Goal: Task Accomplishment & Management: Complete application form

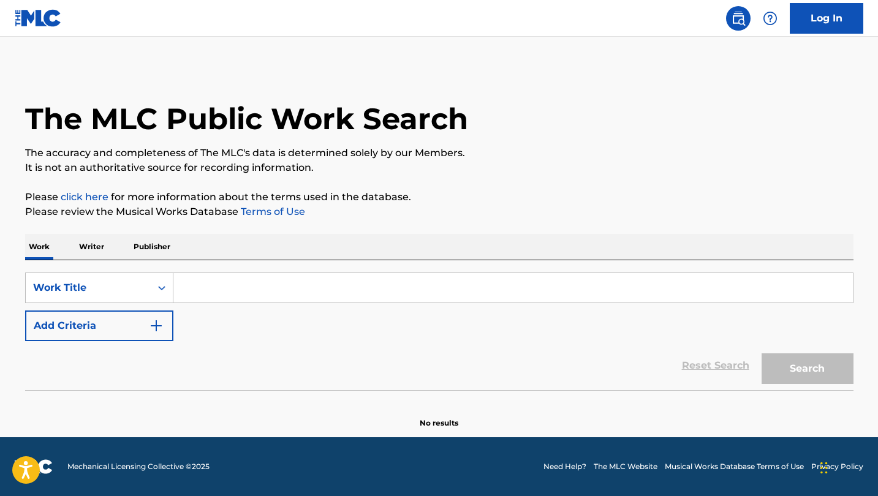
click at [195, 285] on input "Search Form" at bounding box center [512, 287] width 679 height 29
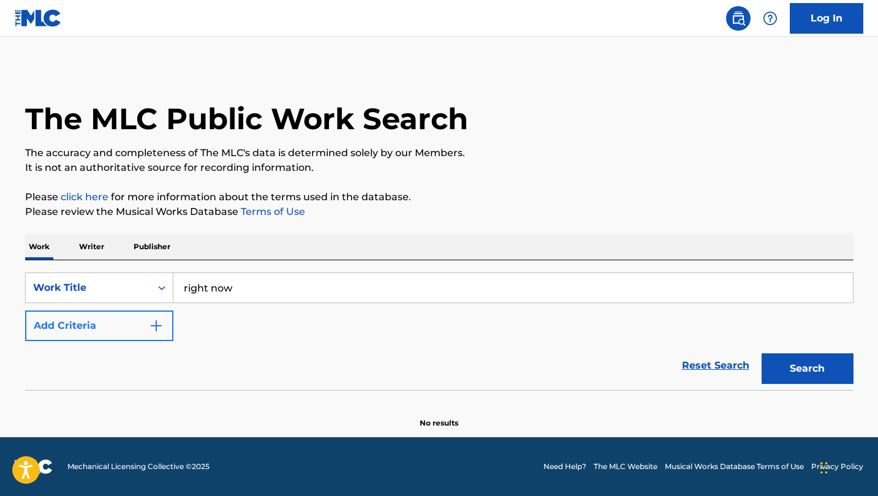
type input "right now"
click at [102, 326] on button "Add Criteria" at bounding box center [99, 326] width 148 height 31
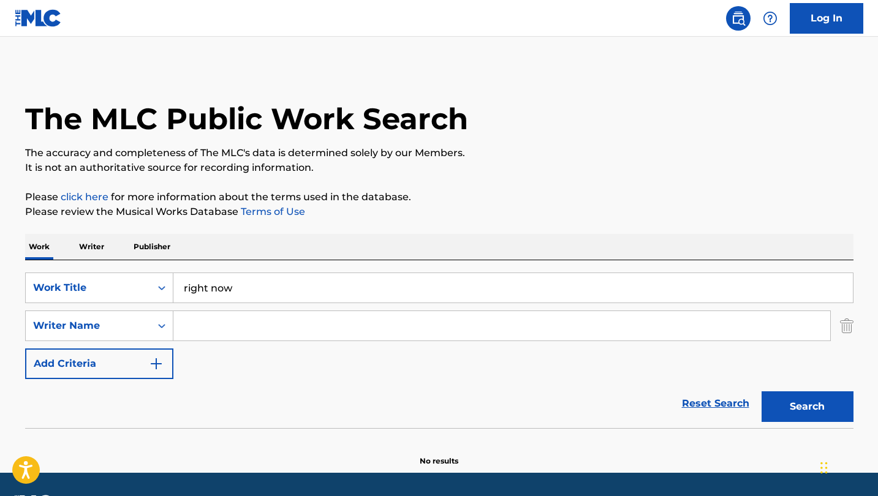
click at [262, 330] on input "Search Form" at bounding box center [501, 325] width 657 height 29
type input "[PERSON_NAME]"
click at [807, 407] on button "Search" at bounding box center [807, 406] width 92 height 31
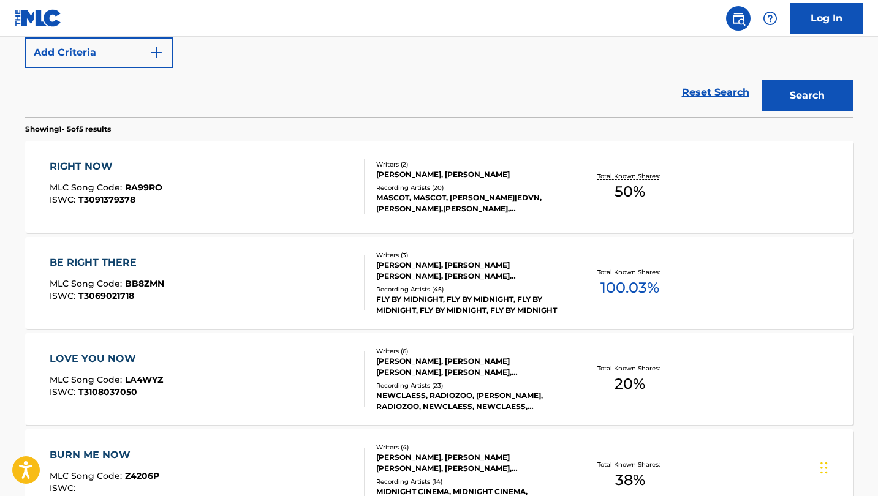
scroll to position [350, 0]
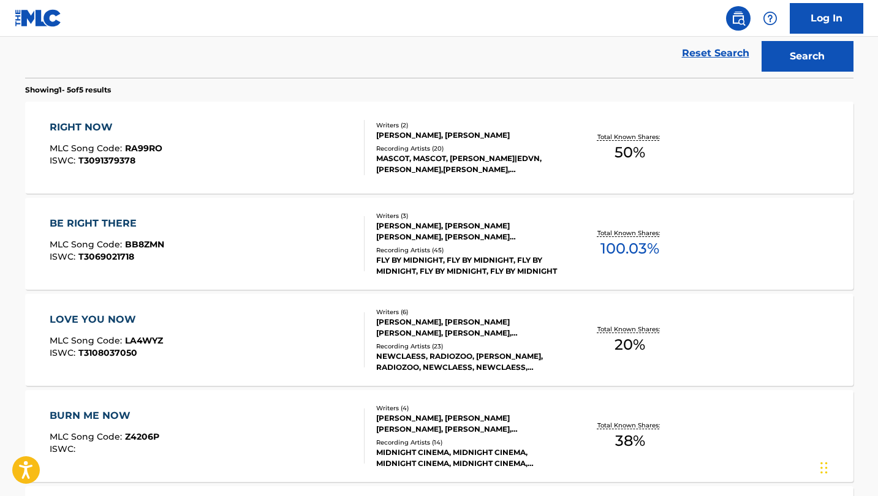
click at [92, 126] on div "RIGHT NOW" at bounding box center [106, 127] width 113 height 15
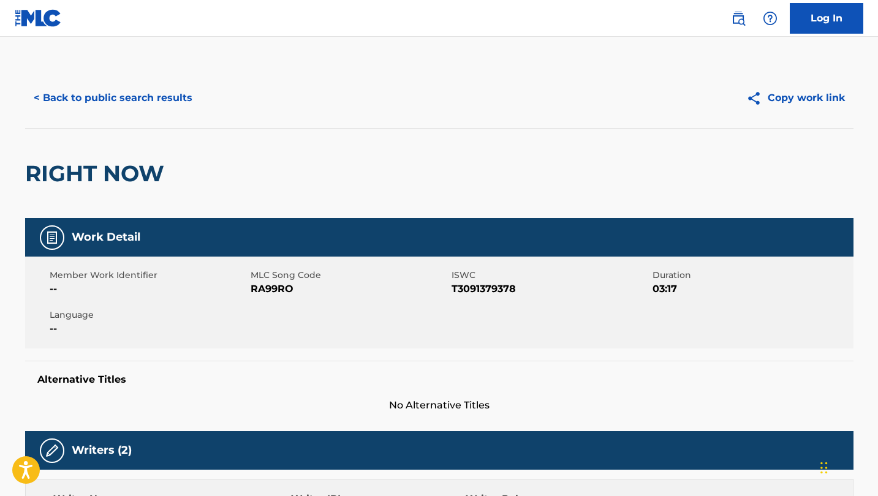
click at [42, 15] on img at bounding box center [38, 18] width 47 height 18
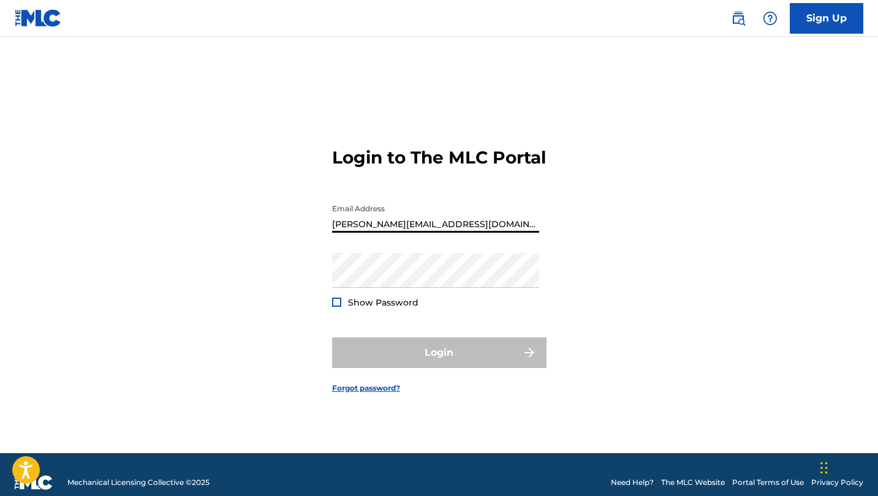
type input "[PERSON_NAME][EMAIL_ADDRESS][DOMAIN_NAME]"
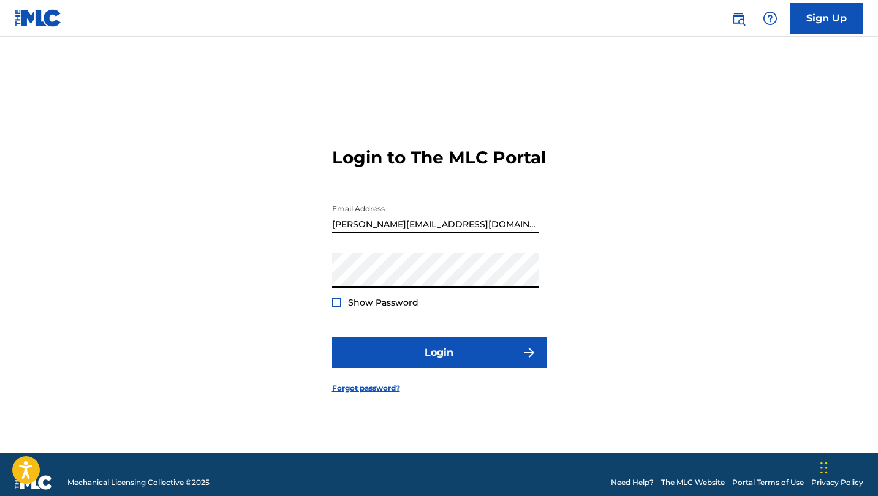
click at [333, 307] on div at bounding box center [336, 302] width 9 height 9
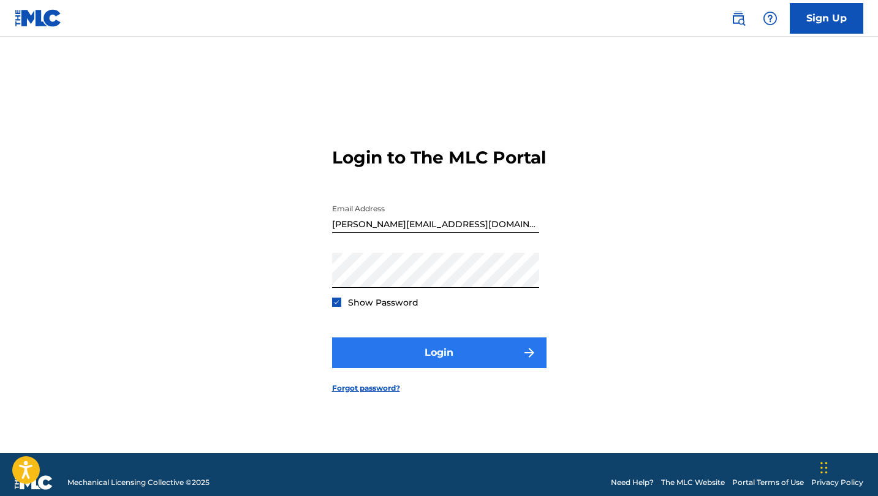
click at [434, 368] on button "Login" at bounding box center [439, 353] width 214 height 31
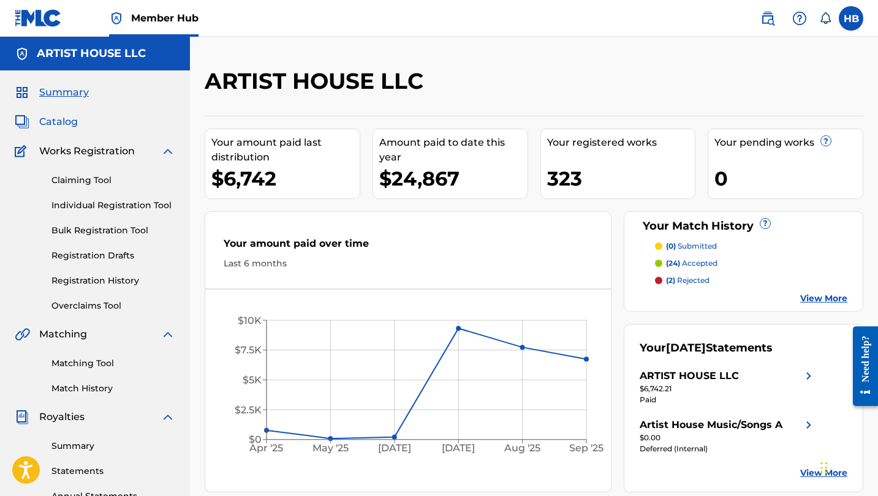
click at [67, 118] on span "Catalog" at bounding box center [58, 122] width 39 height 15
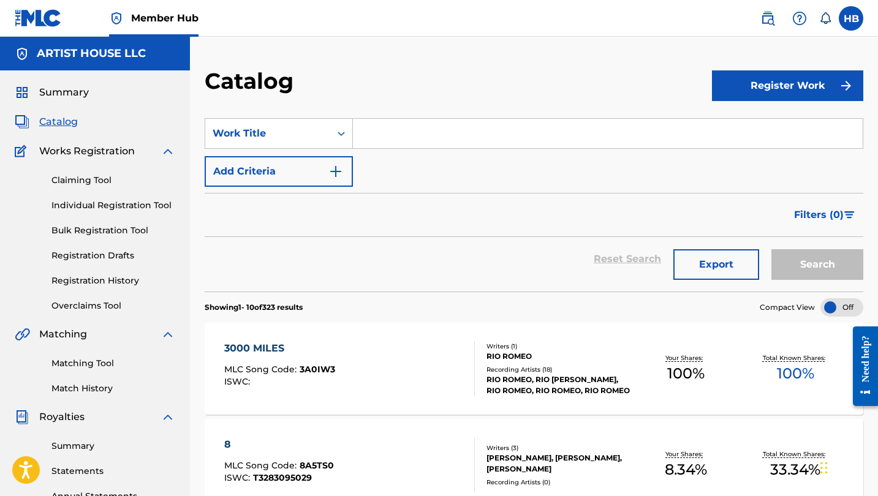
click at [398, 132] on input "Search Form" at bounding box center [608, 133] width 510 height 29
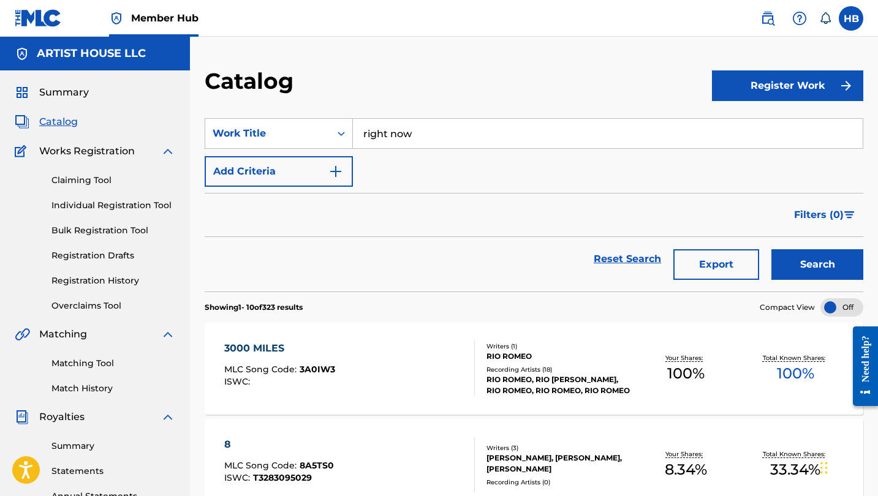
type input "right now"
click at [817, 265] on button "Search" at bounding box center [817, 264] width 92 height 31
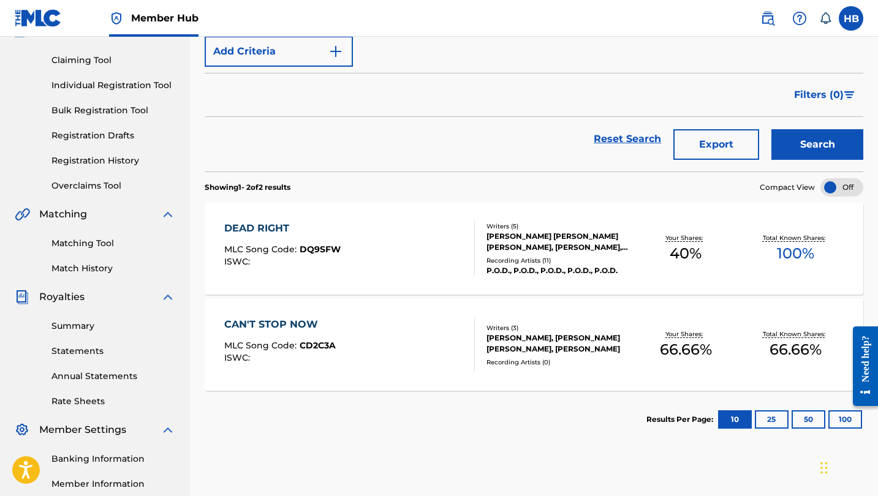
scroll to position [129, 0]
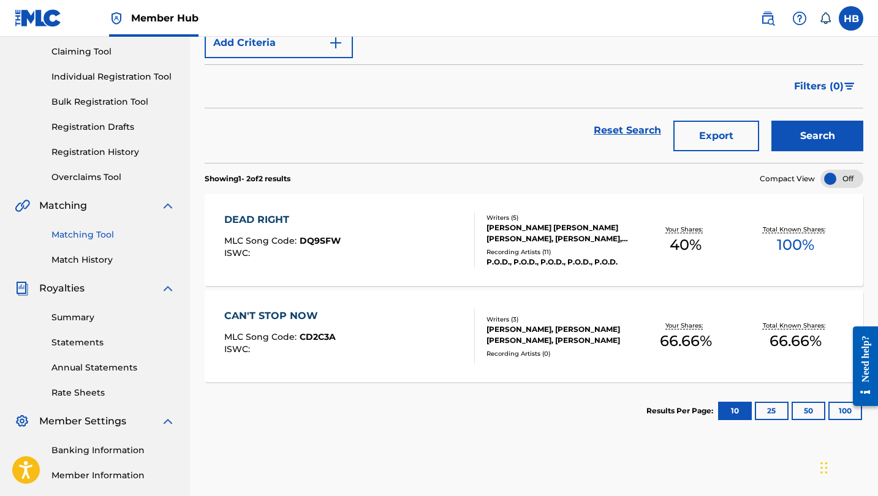
click at [83, 237] on link "Matching Tool" at bounding box center [113, 234] width 124 height 13
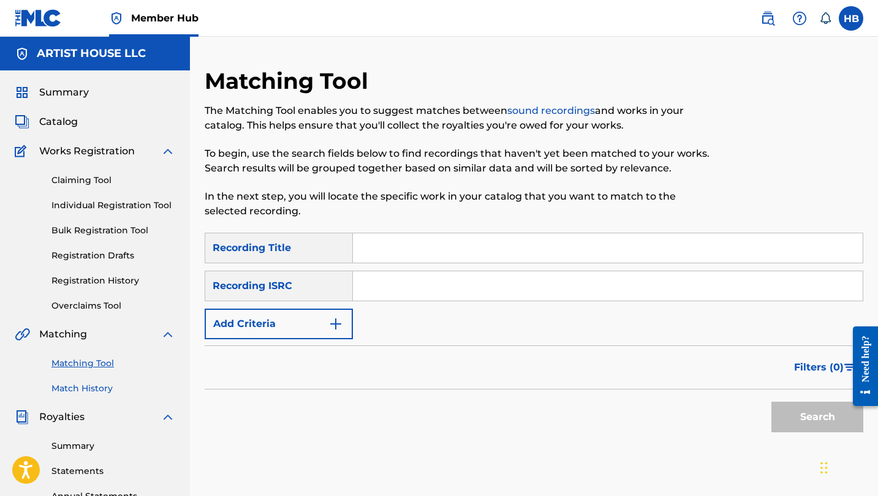
click at [74, 391] on link "Match History" at bounding box center [113, 388] width 124 height 13
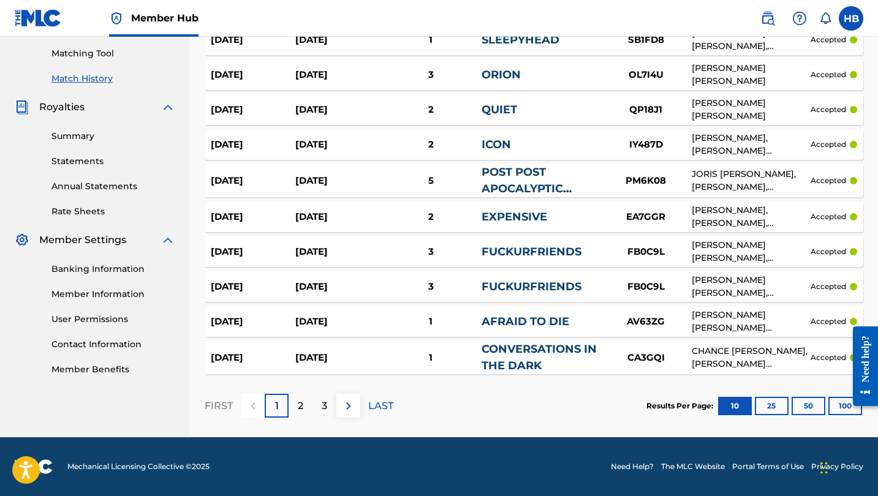
scroll to position [310, 0]
click at [293, 406] on div "2" at bounding box center [301, 406] width 24 height 24
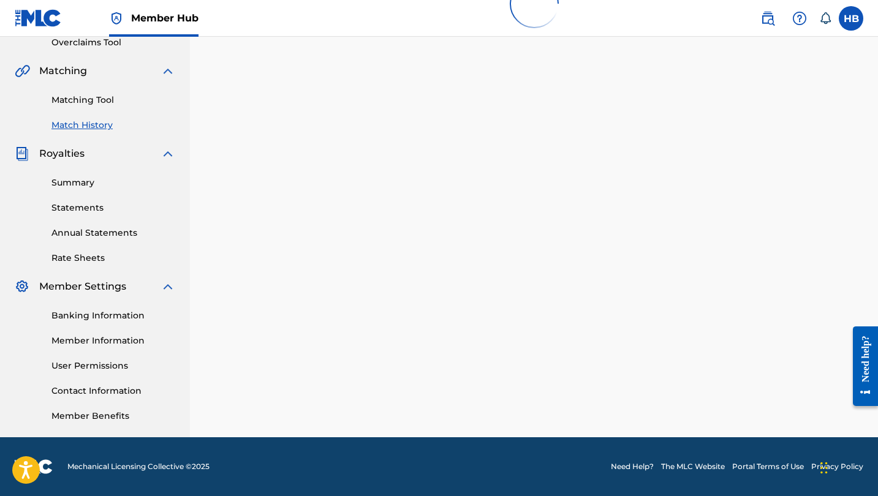
scroll to position [263, 0]
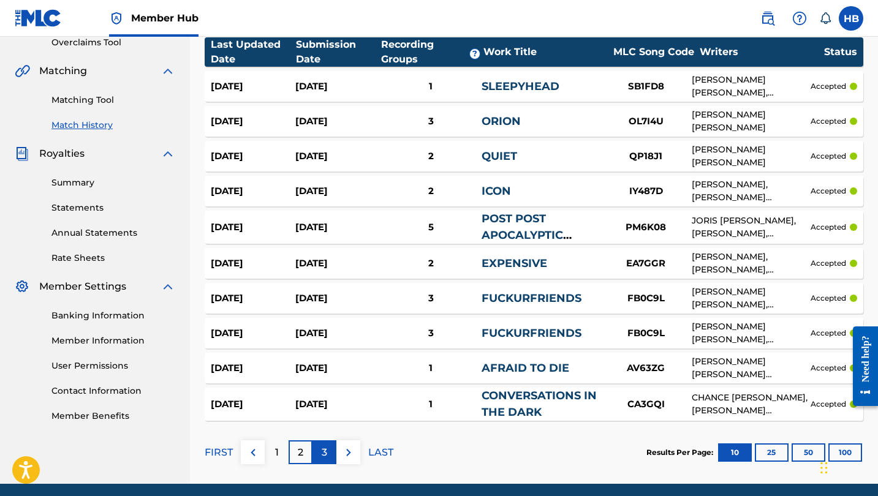
click at [324, 451] on p "3" at bounding box center [325, 452] width 6 height 15
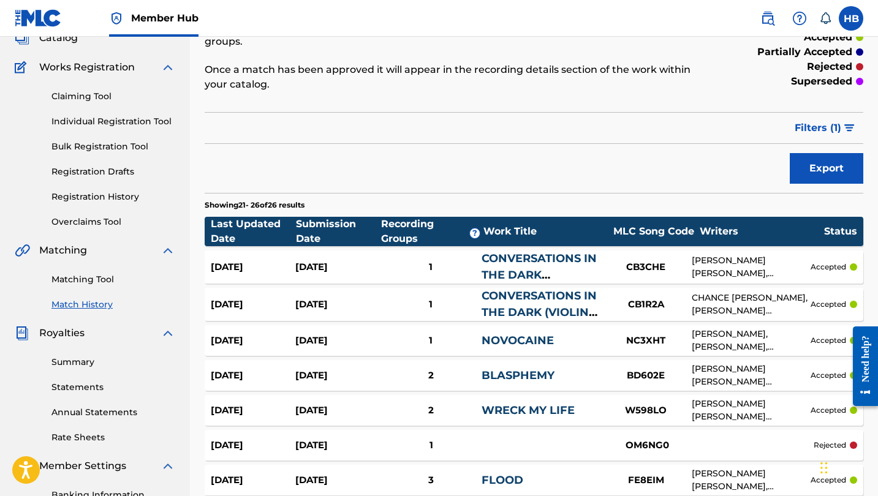
scroll to position [80, 0]
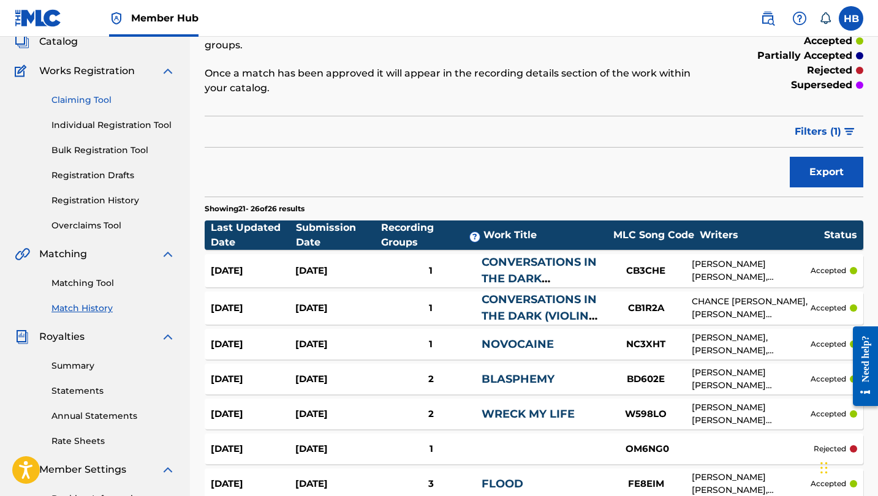
click at [72, 105] on link "Claiming Tool" at bounding box center [113, 100] width 124 height 13
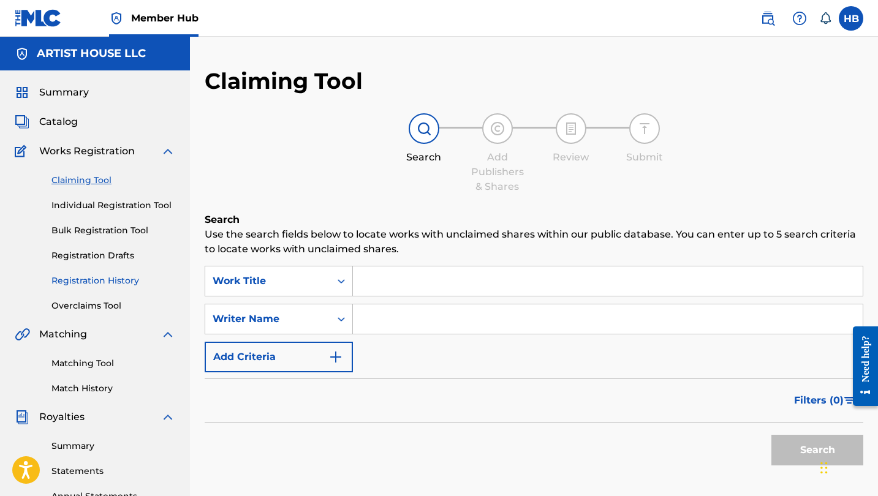
click at [72, 282] on link "Registration History" at bounding box center [113, 280] width 124 height 13
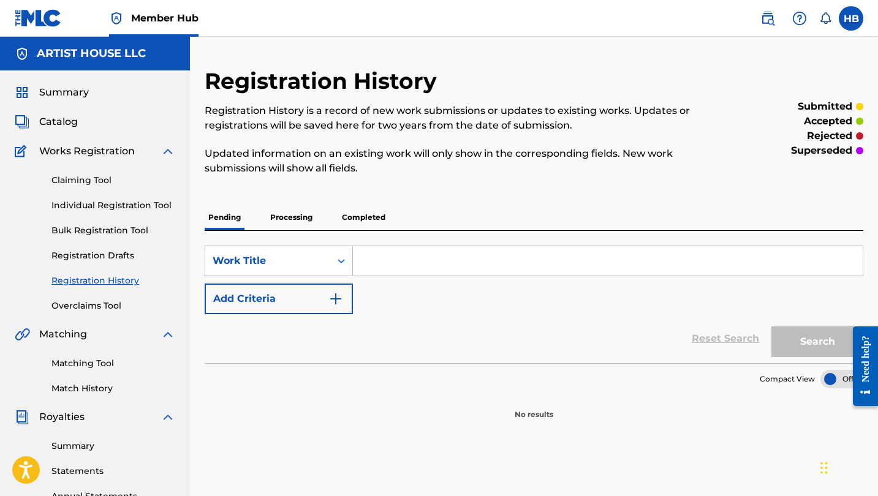
click at [280, 213] on p "Processing" at bounding box center [291, 218] width 50 height 26
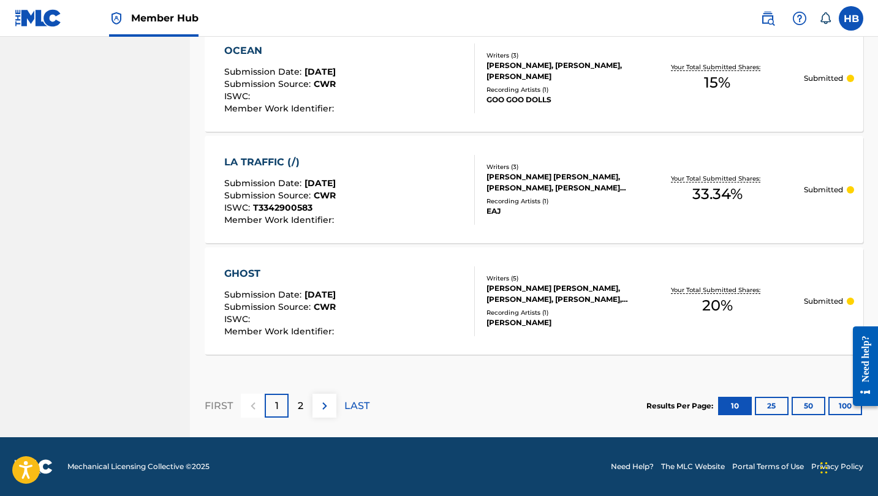
scroll to position [1150, 0]
click at [300, 406] on p "2" at bounding box center [301, 406] width 6 height 15
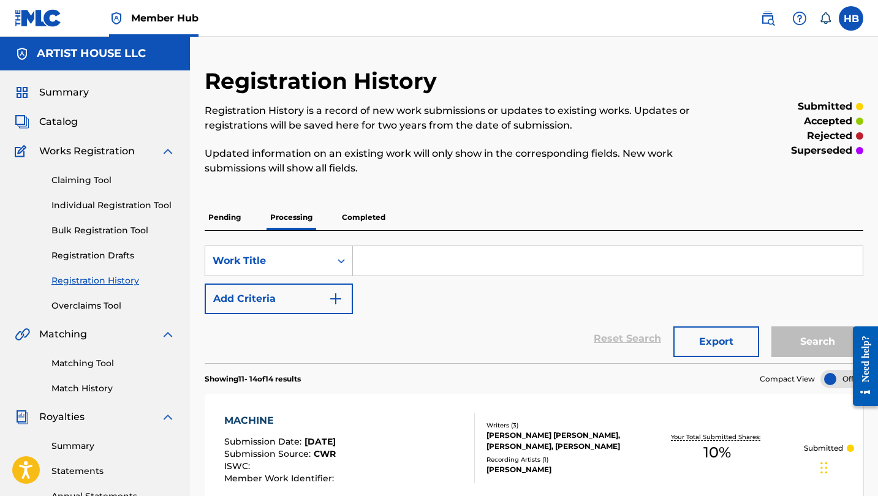
scroll to position [0, 0]
click at [91, 181] on link "Claiming Tool" at bounding box center [113, 180] width 124 height 13
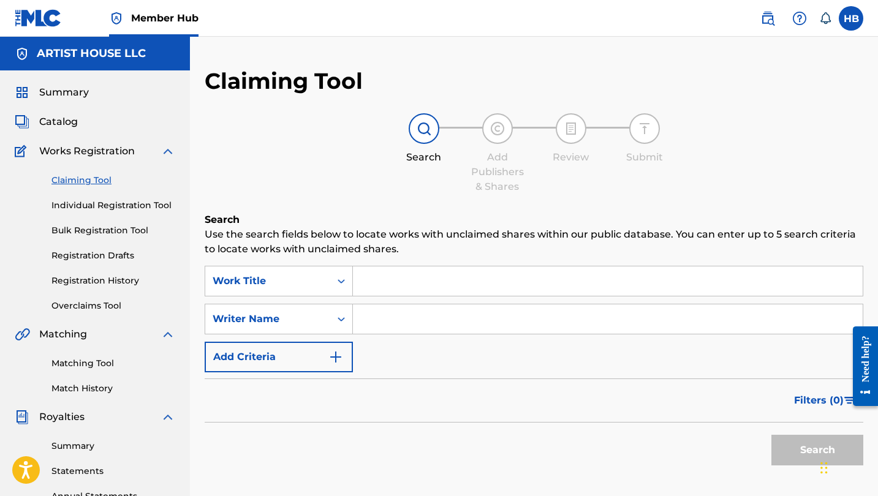
click at [386, 284] on input "Search Form" at bounding box center [608, 280] width 510 height 29
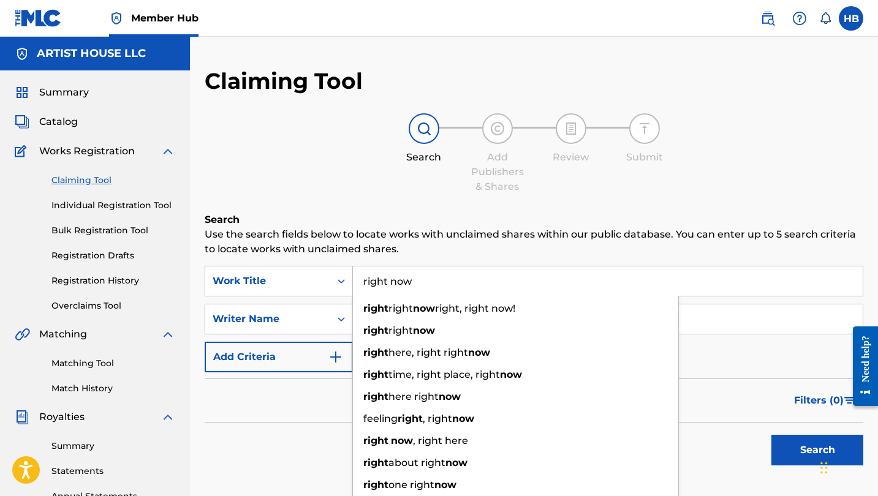
type input "right now"
click at [259, 323] on div "Writer Name" at bounding box center [267, 319] width 125 height 23
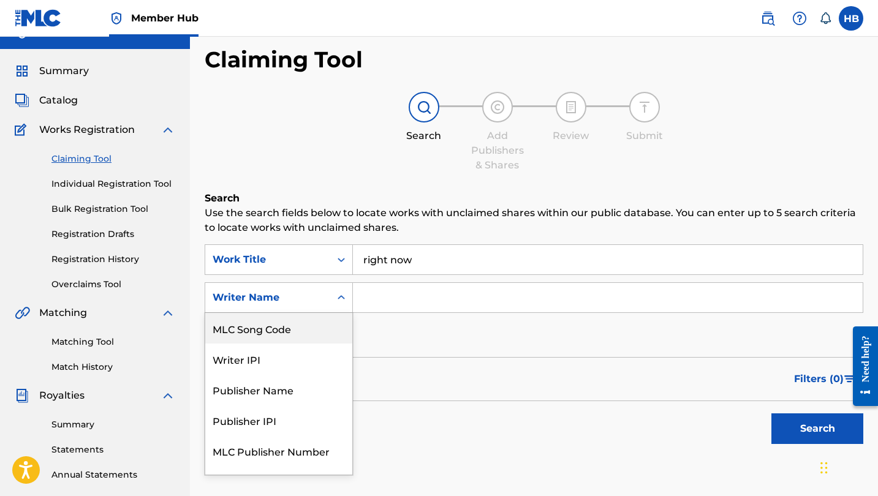
scroll to position [23, 0]
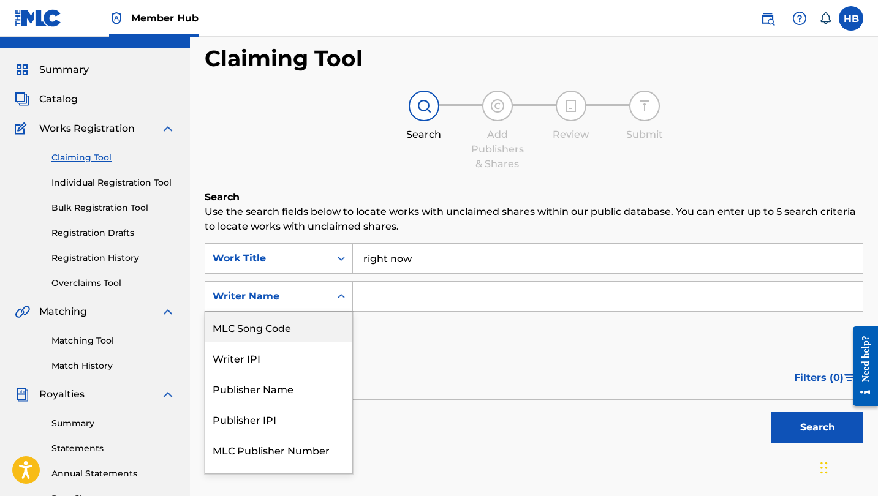
click at [396, 296] on input "Search Form" at bounding box center [608, 296] width 510 height 29
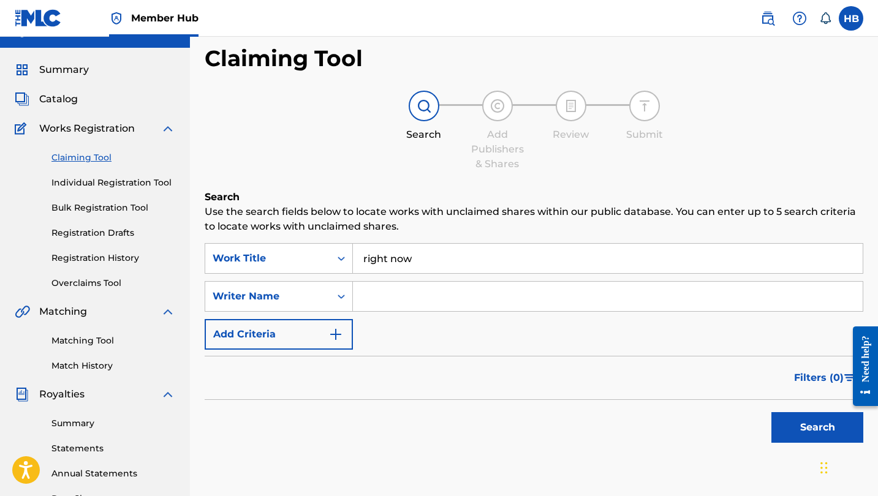
type input "h"
type input "[PERSON_NAME]"
click at [817, 428] on button "Search" at bounding box center [817, 427] width 92 height 31
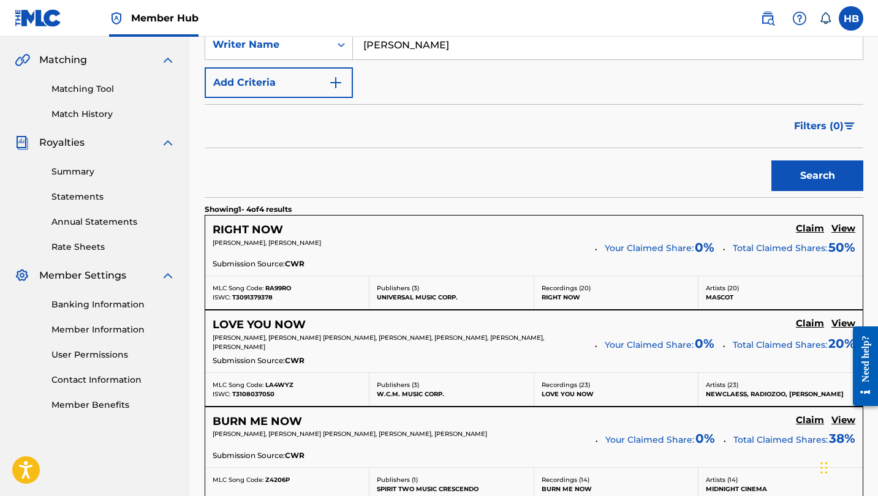
scroll to position [276, 0]
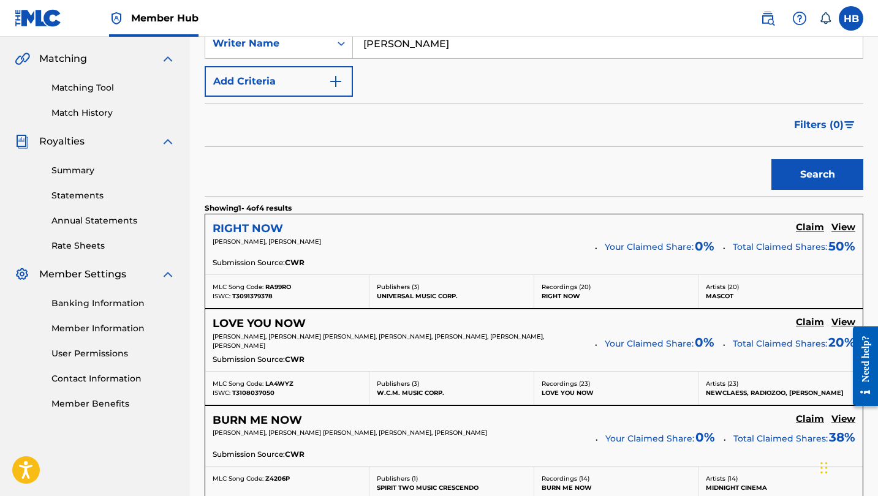
click at [264, 224] on h5 "RIGHT NOW" at bounding box center [248, 229] width 70 height 14
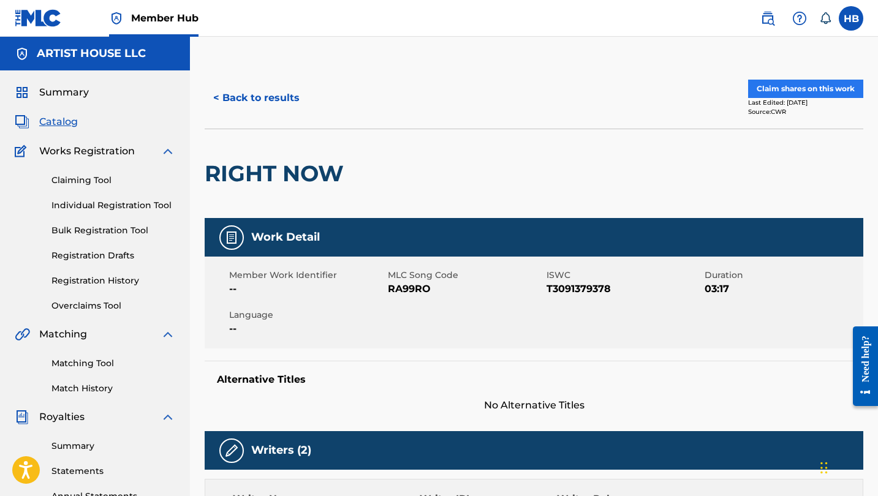
click at [801, 86] on button "Claim shares on this work" at bounding box center [805, 89] width 115 height 18
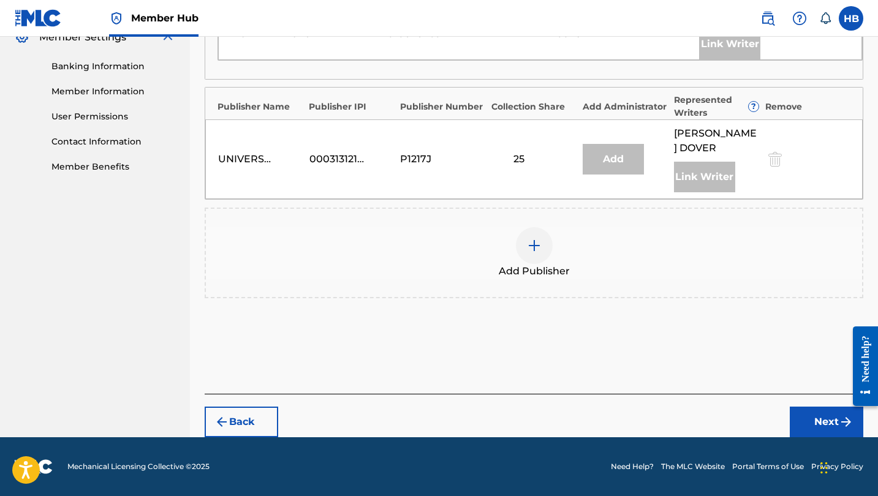
scroll to position [512, 0]
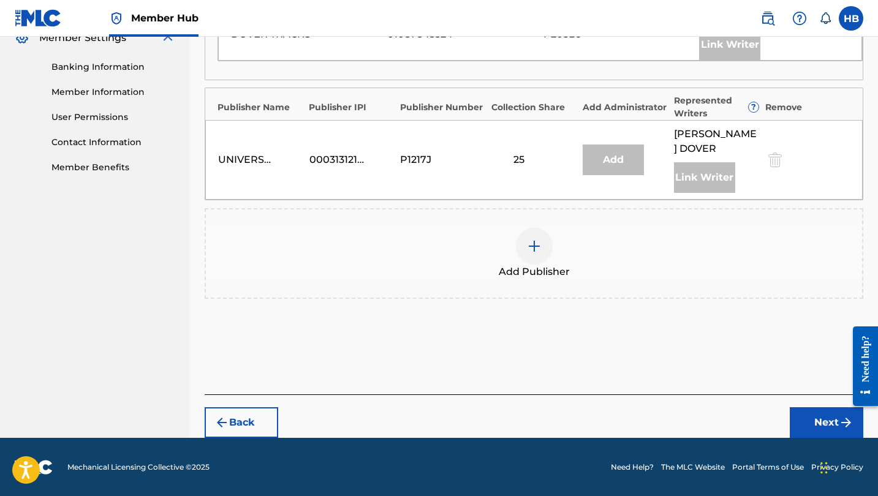
click at [534, 246] on img at bounding box center [534, 246] width 15 height 15
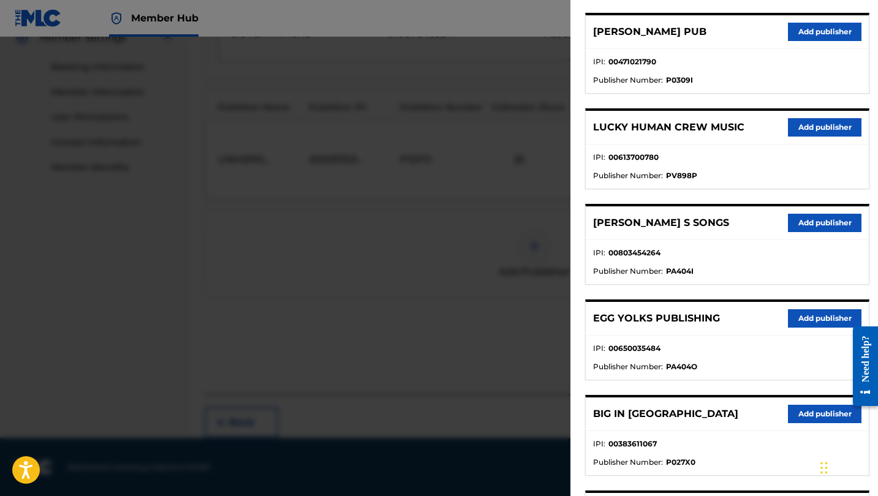
scroll to position [284, 0]
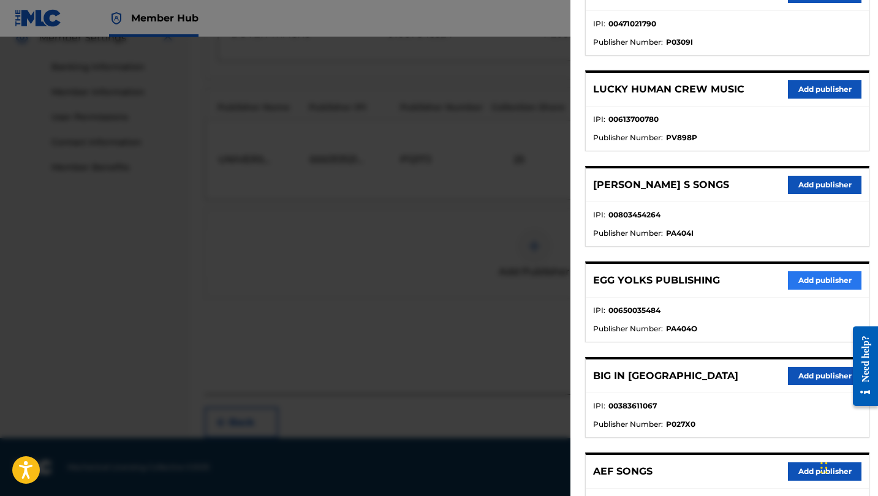
click at [798, 275] on button "Add publisher" at bounding box center [825, 280] width 74 height 18
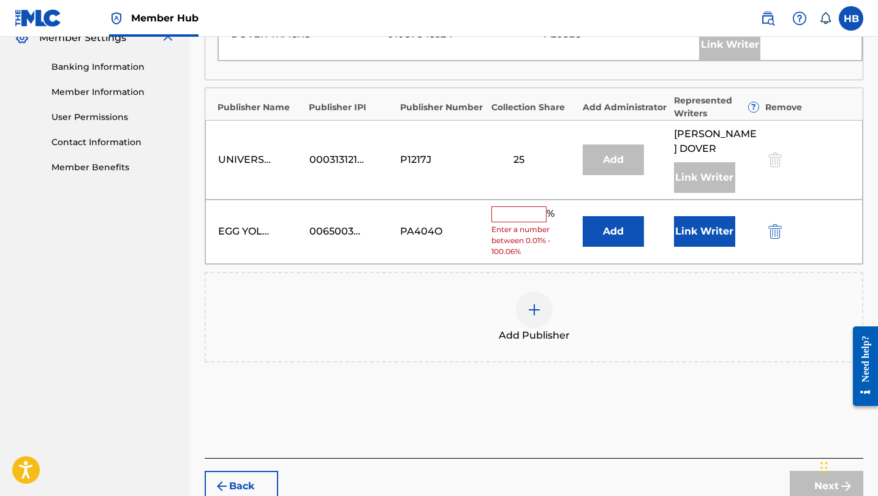
click at [505, 217] on input "text" at bounding box center [518, 214] width 55 height 16
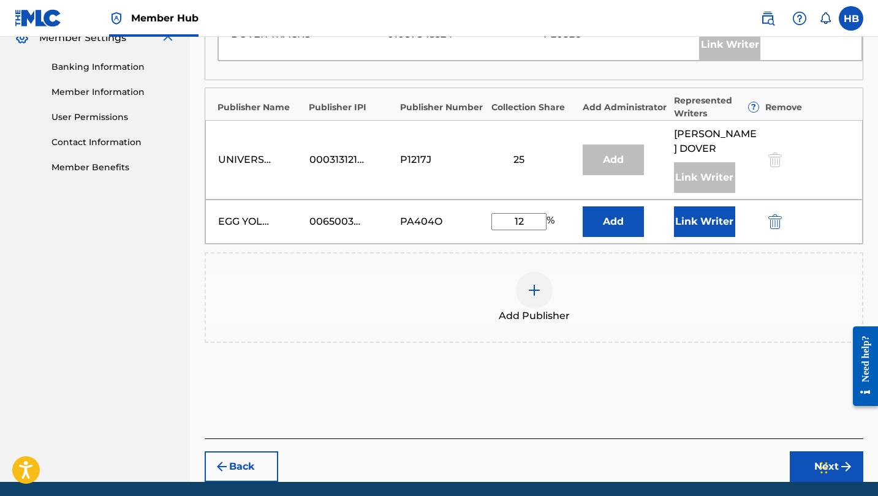
type input "1"
type input "25"
click at [698, 224] on button "Link Writer" at bounding box center [704, 221] width 61 height 31
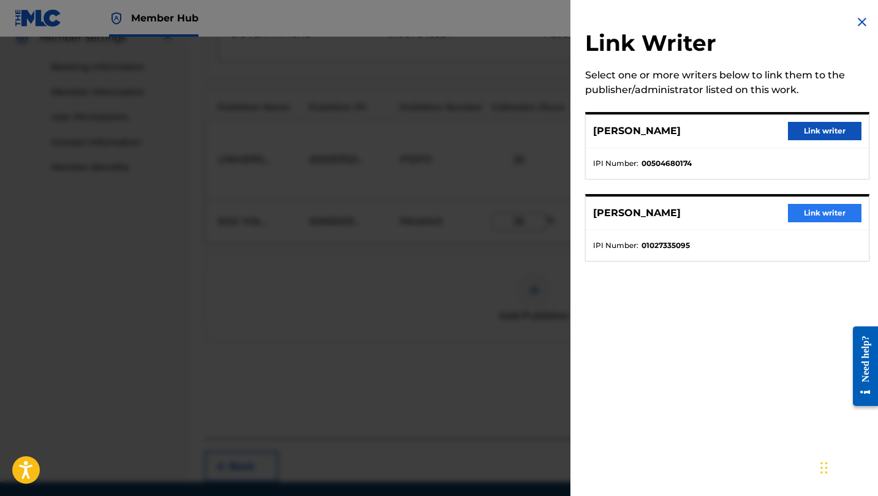
click at [815, 213] on button "Link writer" at bounding box center [825, 213] width 74 height 18
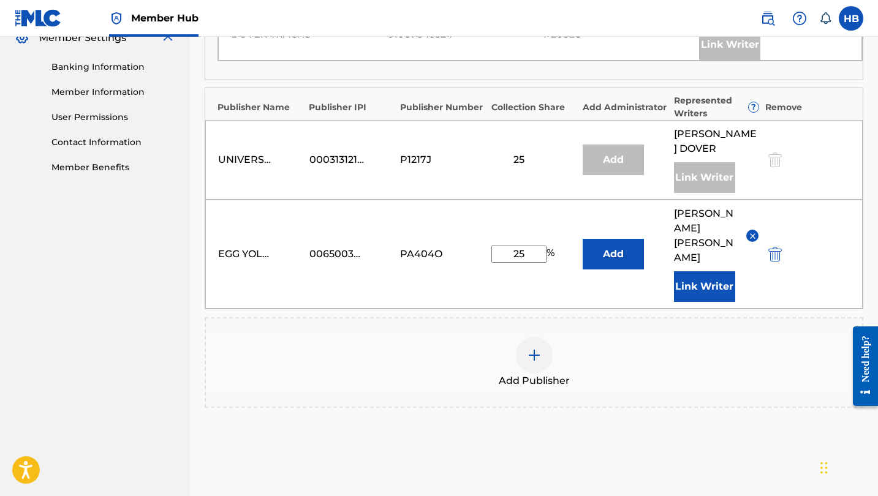
click at [527, 348] on img at bounding box center [534, 355] width 15 height 15
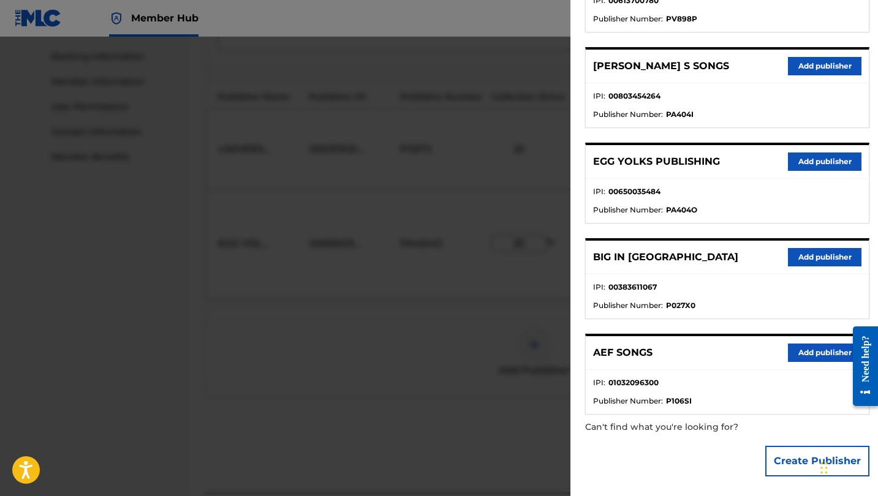
scroll to position [524, 0]
click at [814, 354] on button "Add publisher" at bounding box center [825, 353] width 74 height 18
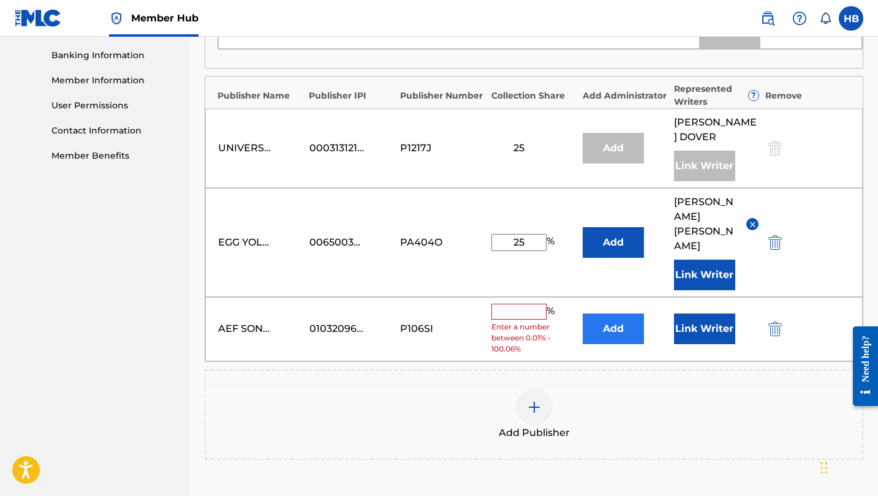
click at [611, 314] on button "Add" at bounding box center [613, 329] width 61 height 31
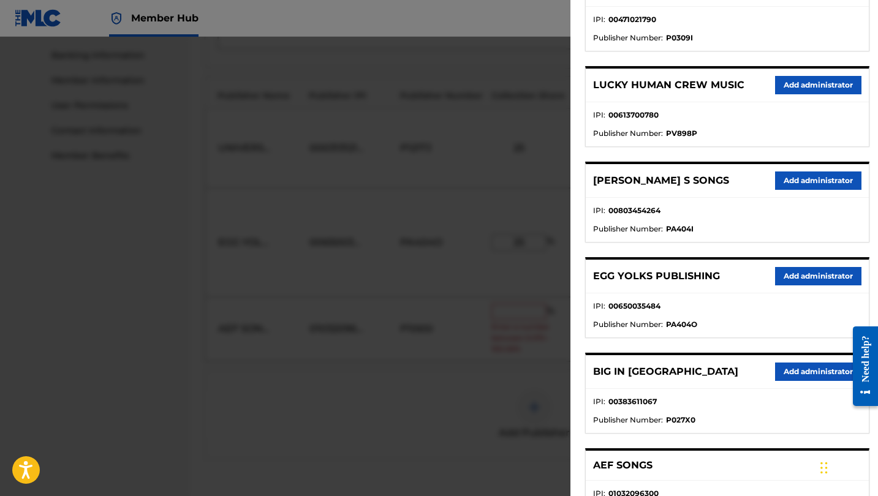
scroll to position [289, 0]
click at [802, 272] on button "Add administrator" at bounding box center [818, 275] width 86 height 18
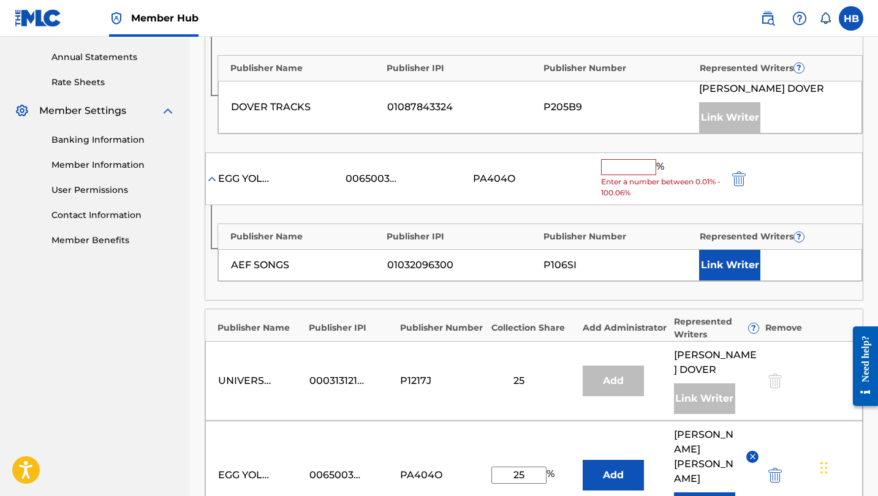
scroll to position [435, 0]
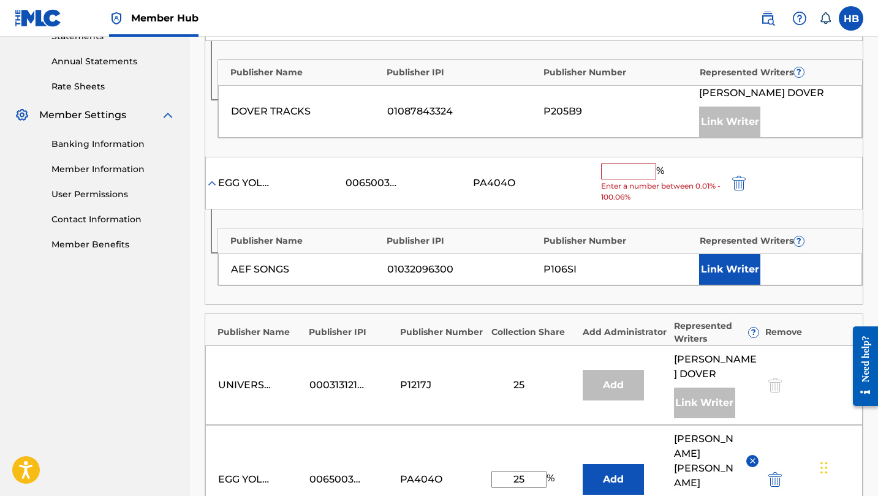
click at [622, 167] on input "text" at bounding box center [628, 172] width 55 height 16
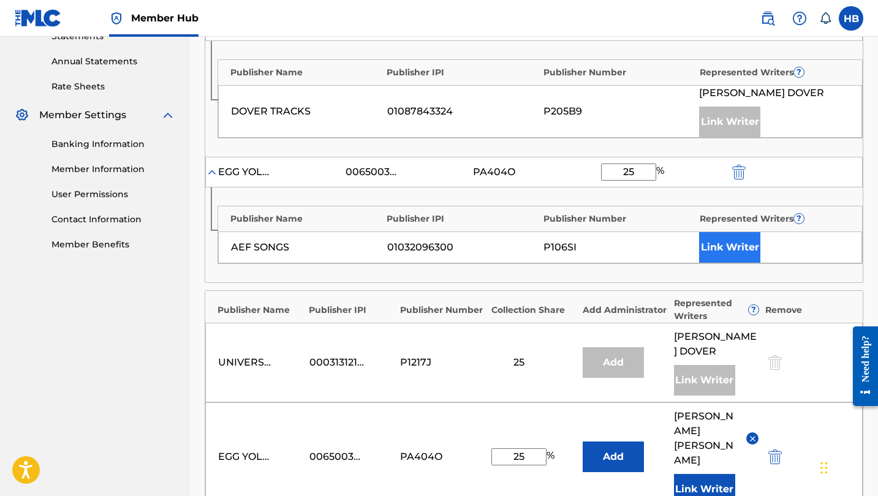
type input "25"
click at [736, 242] on button "Link Writer" at bounding box center [729, 247] width 61 height 31
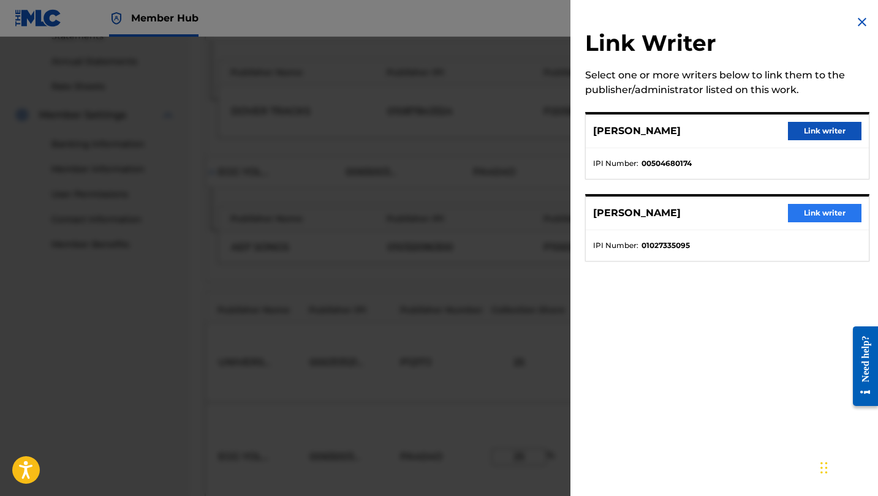
click at [810, 222] on button "Link writer" at bounding box center [825, 213] width 74 height 18
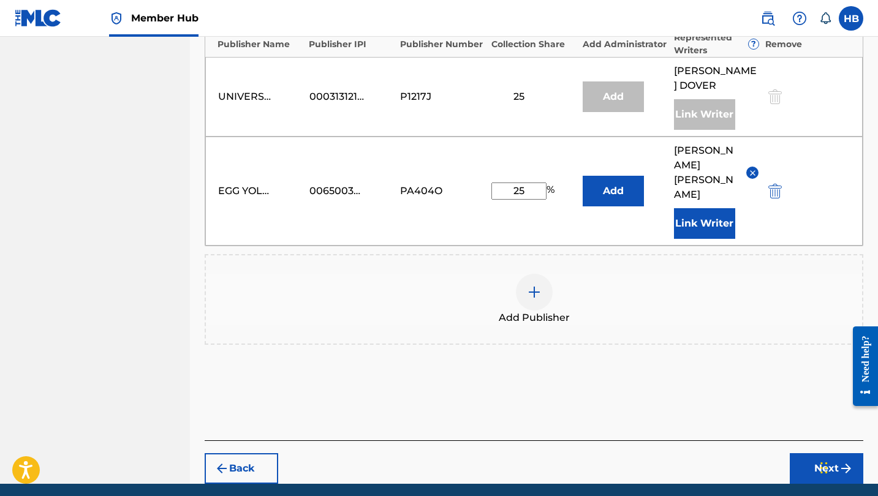
scroll to position [736, 0]
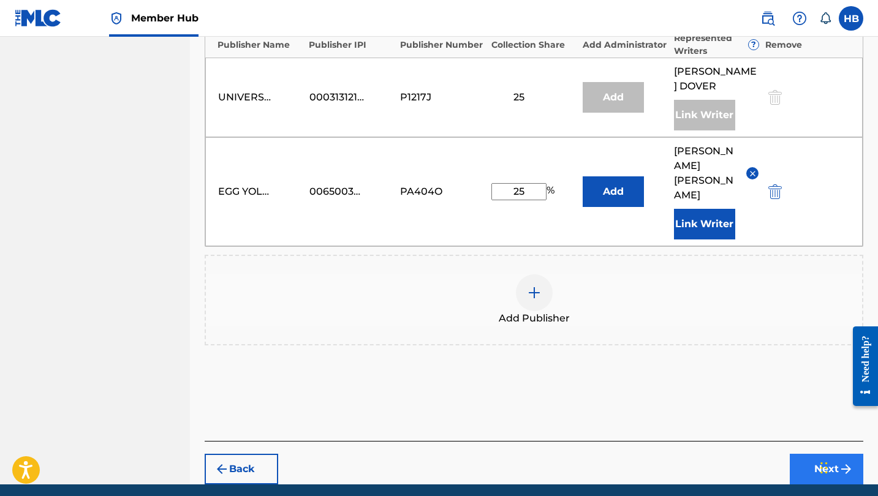
click at [818, 454] on button "Next" at bounding box center [827, 469] width 74 height 31
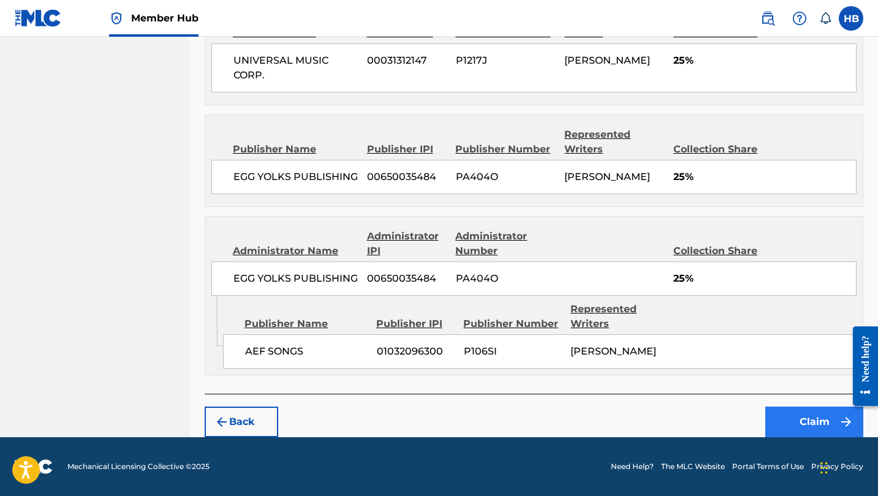
scroll to position [732, 0]
click at [807, 424] on button "Claim" at bounding box center [814, 422] width 98 height 31
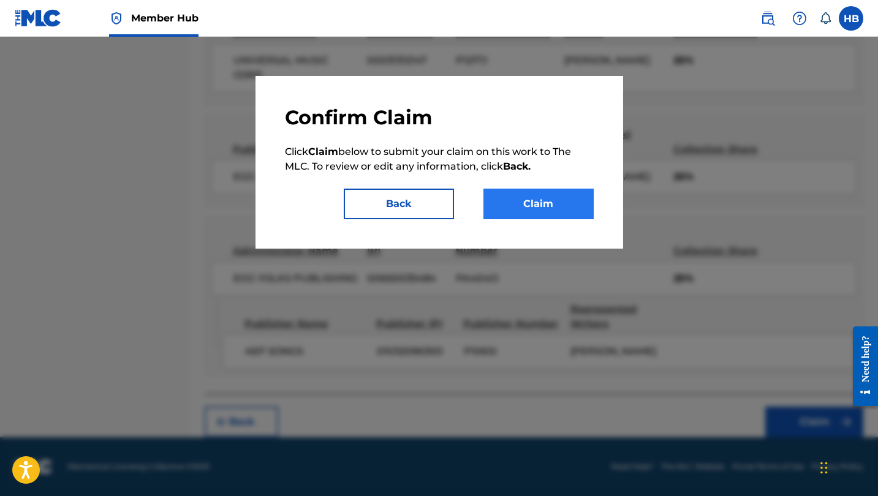
click at [524, 205] on button "Claim" at bounding box center [538, 204] width 110 height 31
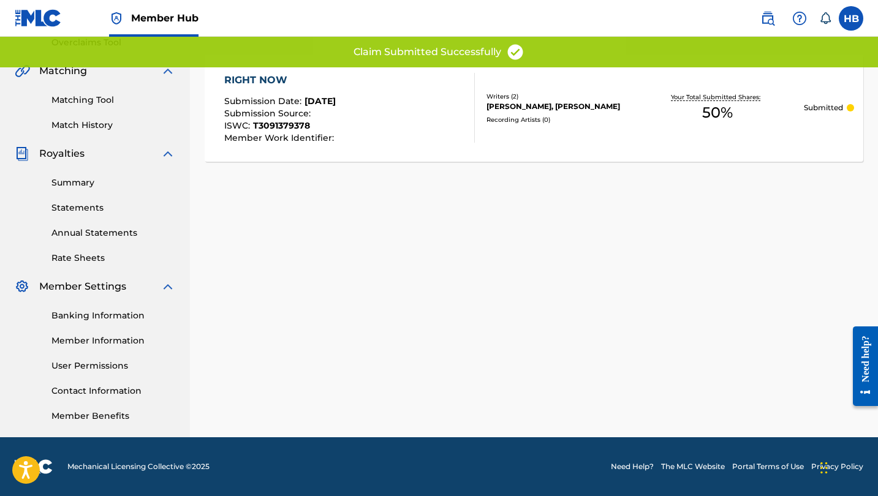
scroll to position [263, 0]
